Goal: Task Accomplishment & Management: Use online tool/utility

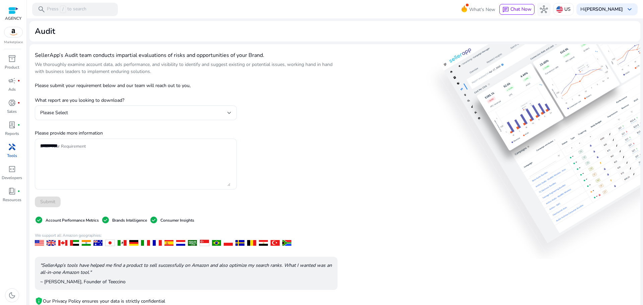
click at [312, 110] on div "SellerApp’s Audit team conducts impartial evaluations of risks and opportunitie…" at bounding box center [186, 195] width 303 height 291
click at [134, 73] on p "We thoroughly examine account data, ads performance, and visibility to identify…" at bounding box center [186, 68] width 303 height 14
click at [180, 109] on div "Please Select" at bounding box center [135, 113] width 191 height 8
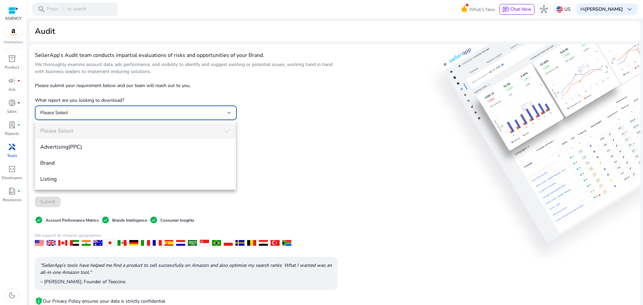
click at [268, 126] on div at bounding box center [321, 152] width 643 height 305
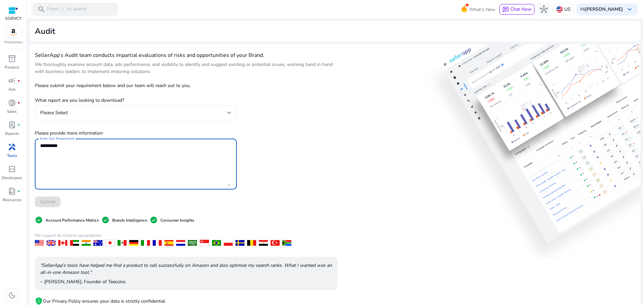
click at [124, 167] on textarea "Enter Your Requirement" at bounding box center [135, 164] width 190 height 44
